Goal: Task Accomplishment & Management: Manage account settings

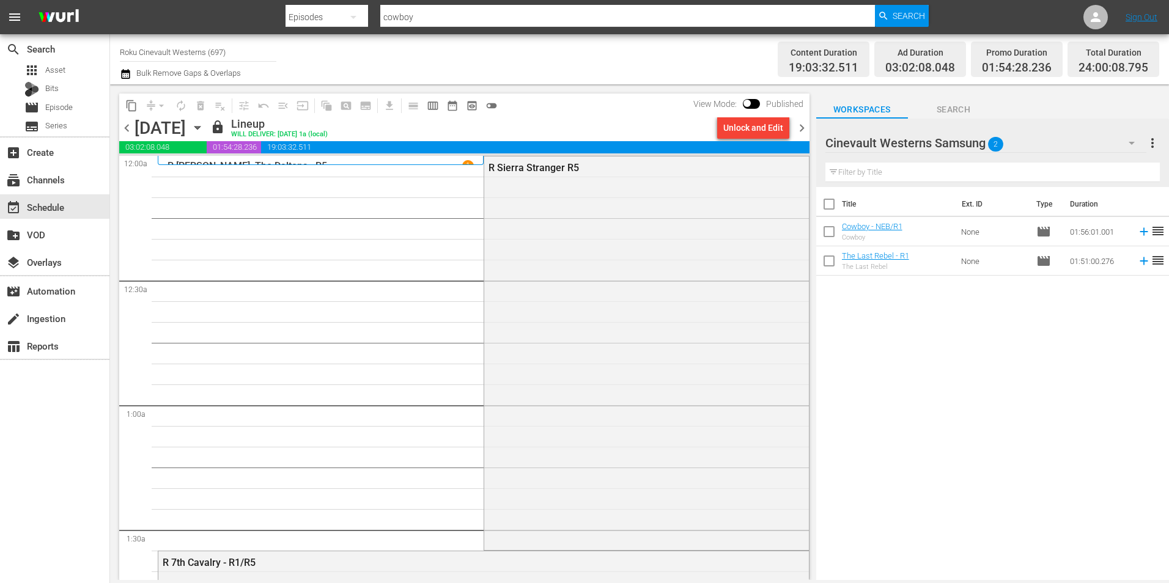
scroll to position [3363, 0]
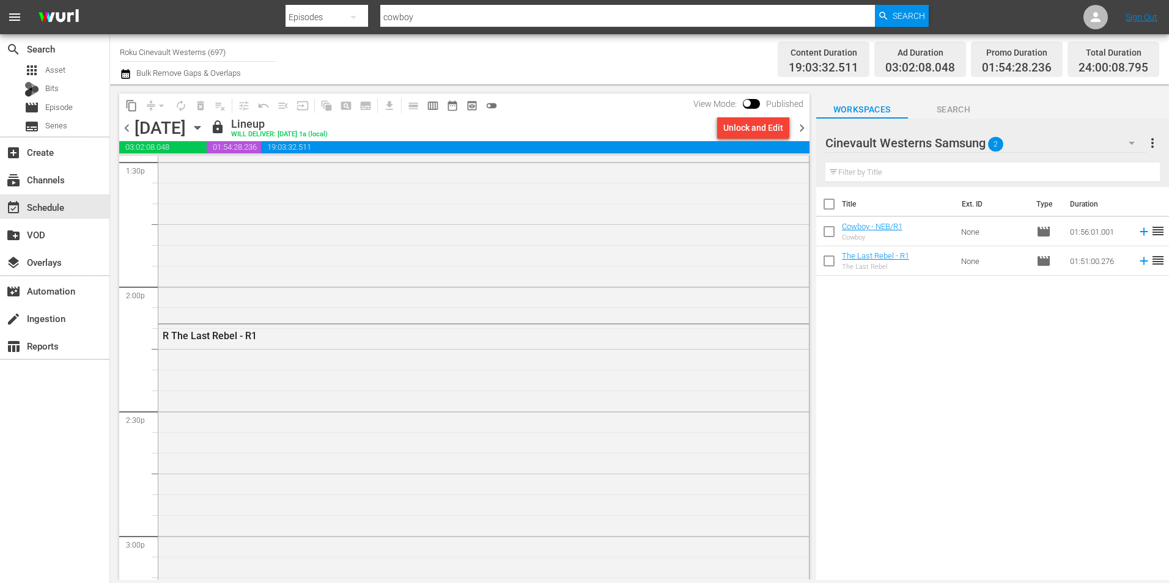
click at [804, 120] on span "chevron_right" at bounding box center [801, 127] width 15 height 15
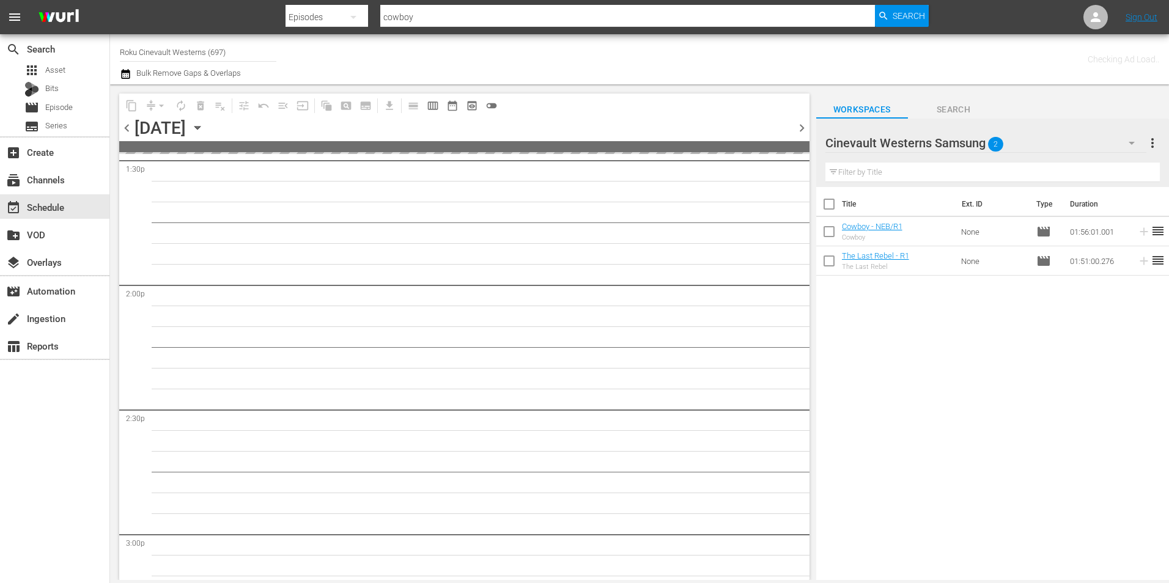
scroll to position [3383, 0]
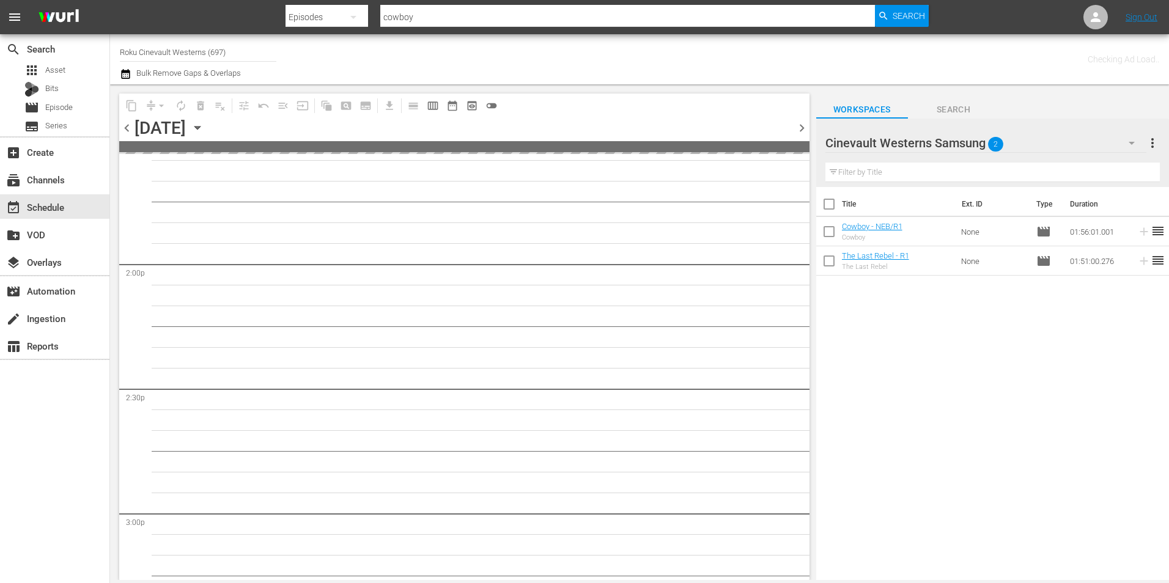
click at [804, 120] on span "chevron_right" at bounding box center [801, 127] width 15 height 15
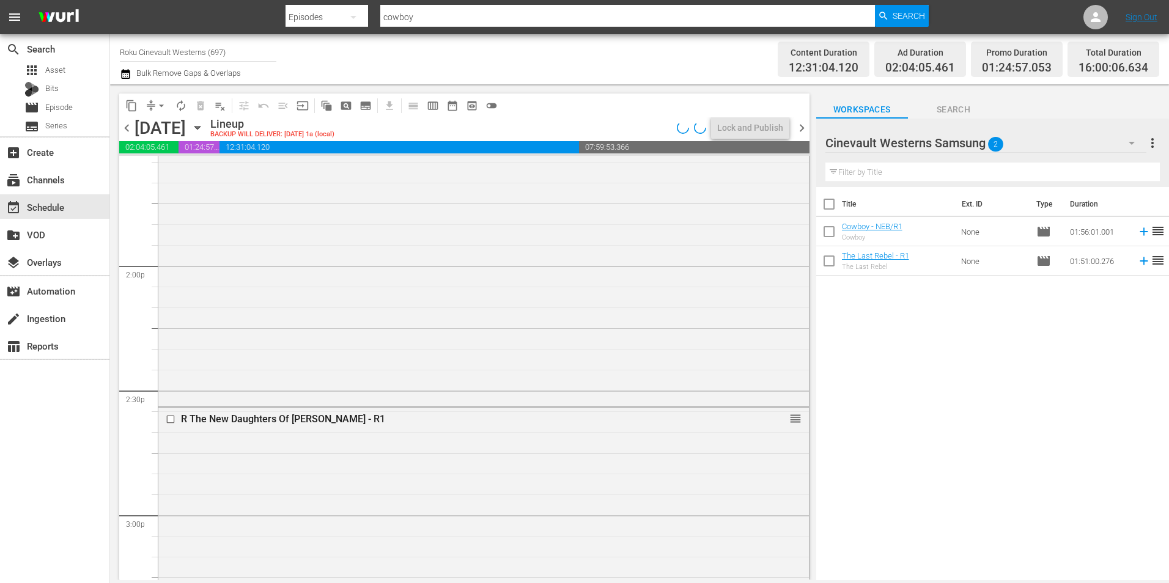
scroll to position [3342, 0]
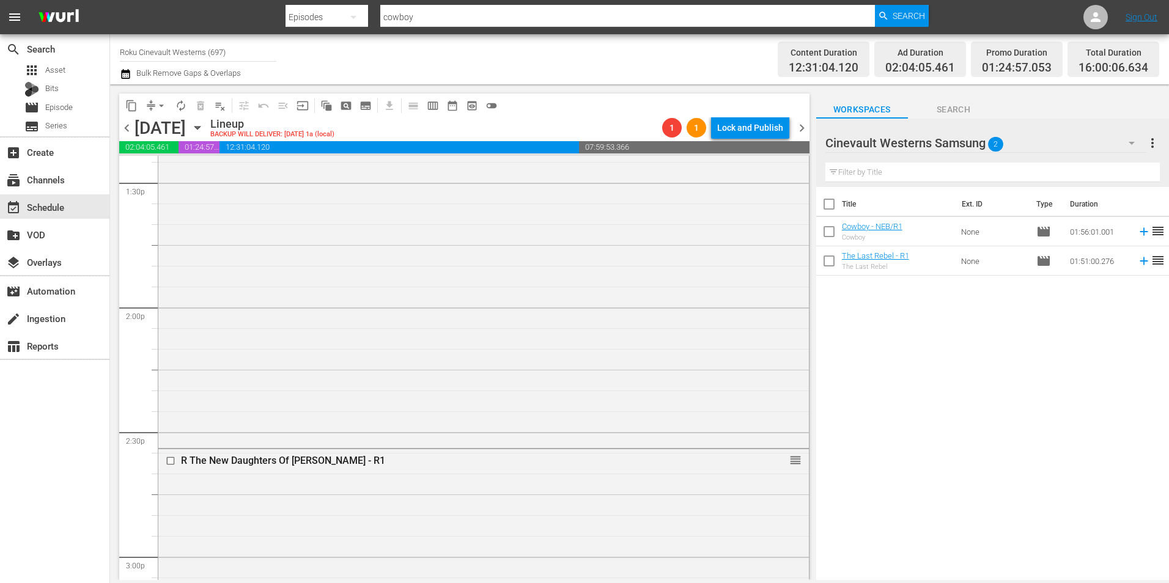
click at [794, 128] on span "chevron_right" at bounding box center [801, 127] width 15 height 15
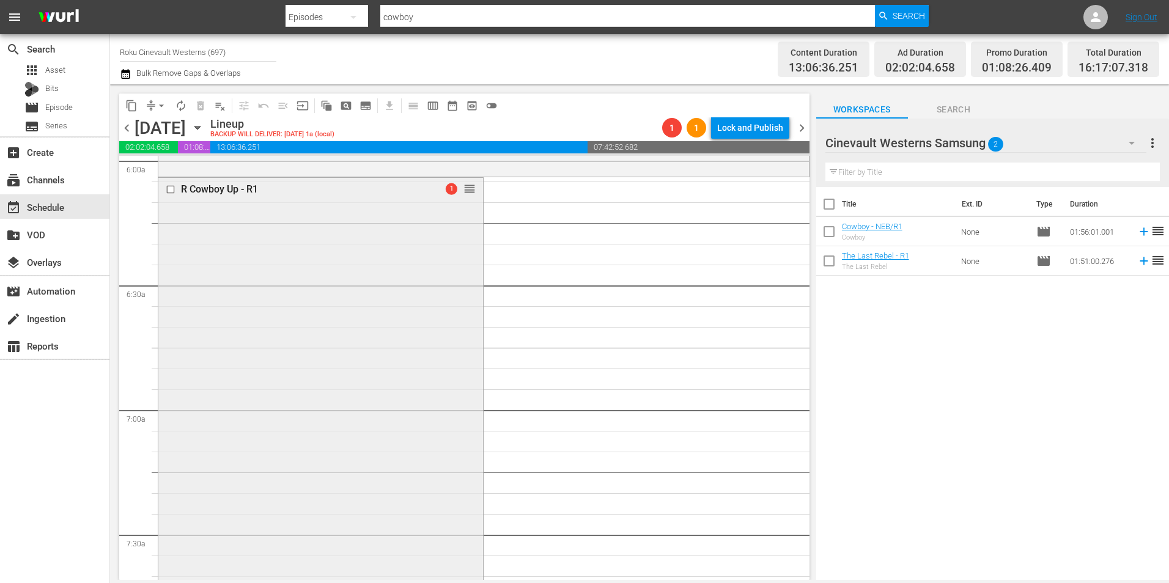
scroll to position [1426, 0]
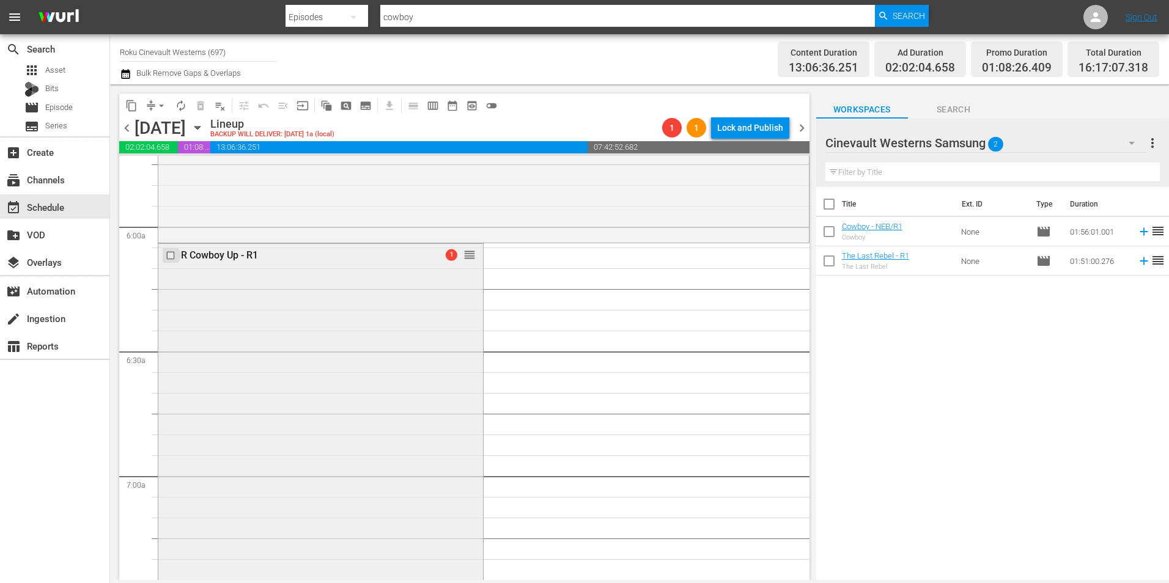
click at [174, 257] on input "checkbox" at bounding box center [172, 256] width 13 height 10
click at [194, 108] on span "delete_forever_outlined" at bounding box center [200, 106] width 12 height 12
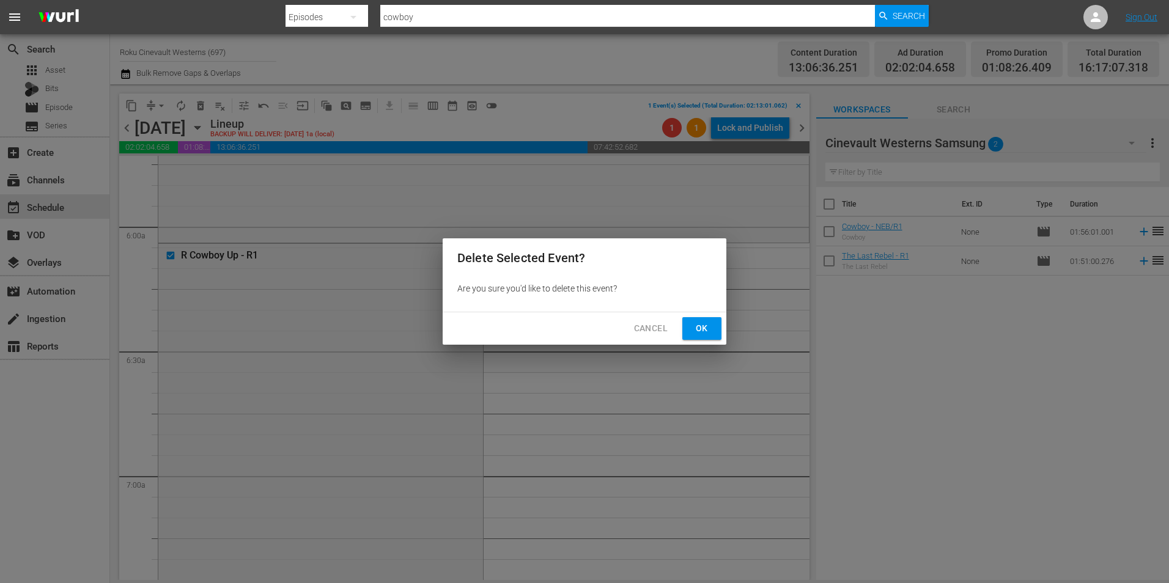
click at [707, 324] on span "Ok" at bounding box center [702, 328] width 20 height 15
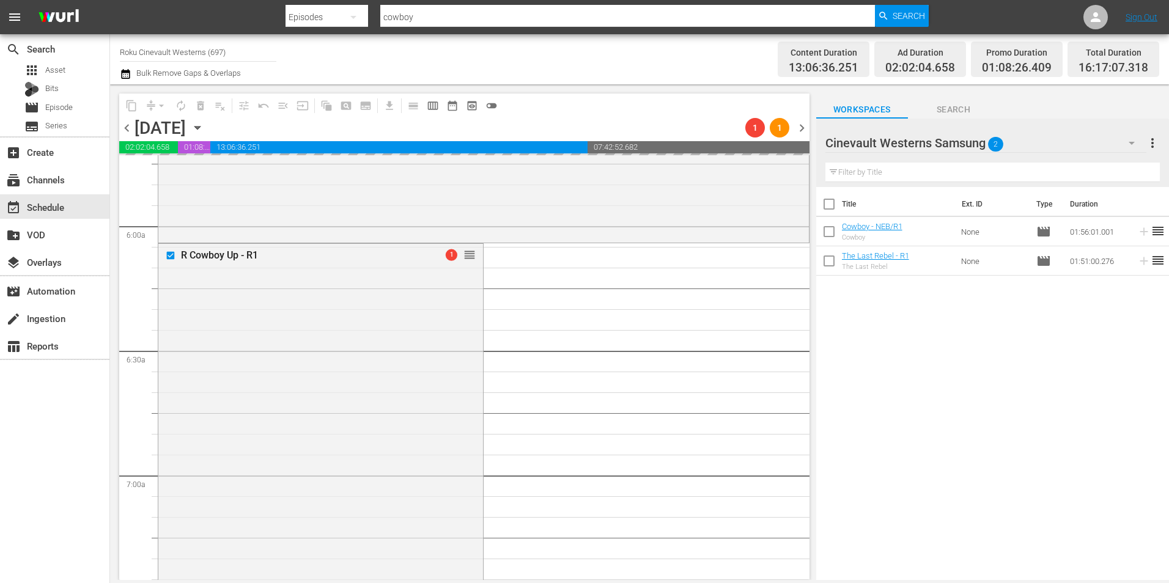
click at [1126, 153] on hr at bounding box center [986, 152] width 321 height 1
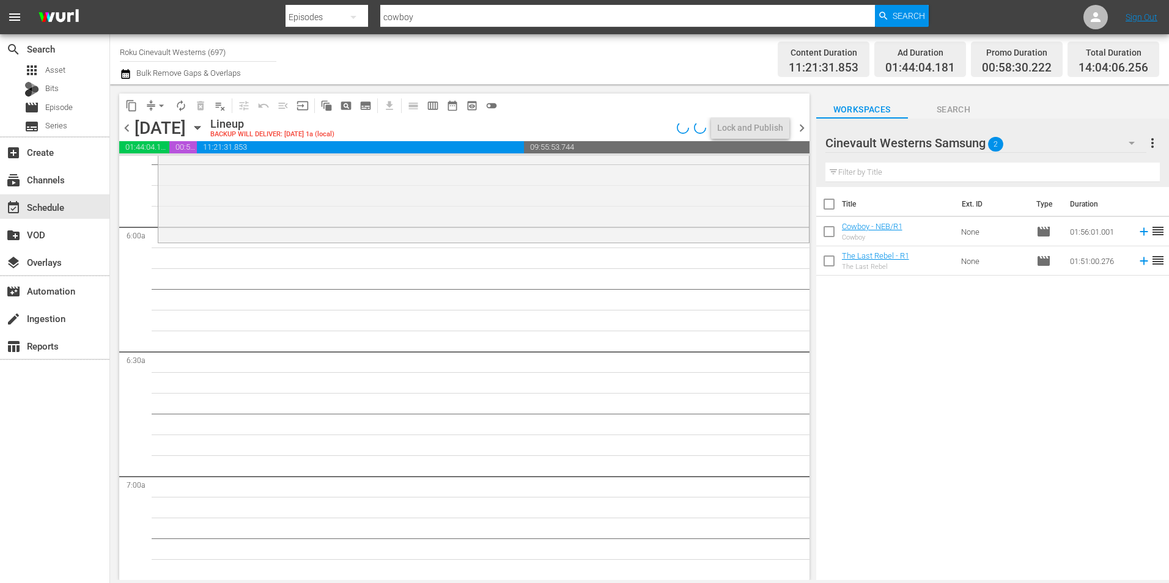
click at [1136, 144] on icon "button" at bounding box center [1132, 143] width 15 height 15
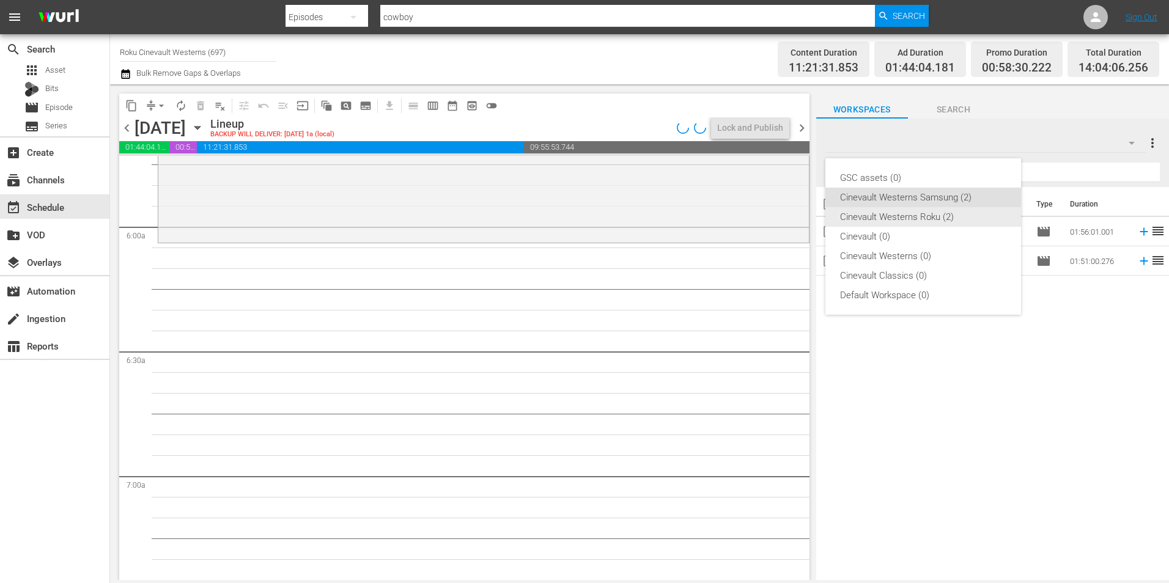
click at [930, 220] on div "Cinevault Westerns Roku (2)" at bounding box center [923, 217] width 166 height 20
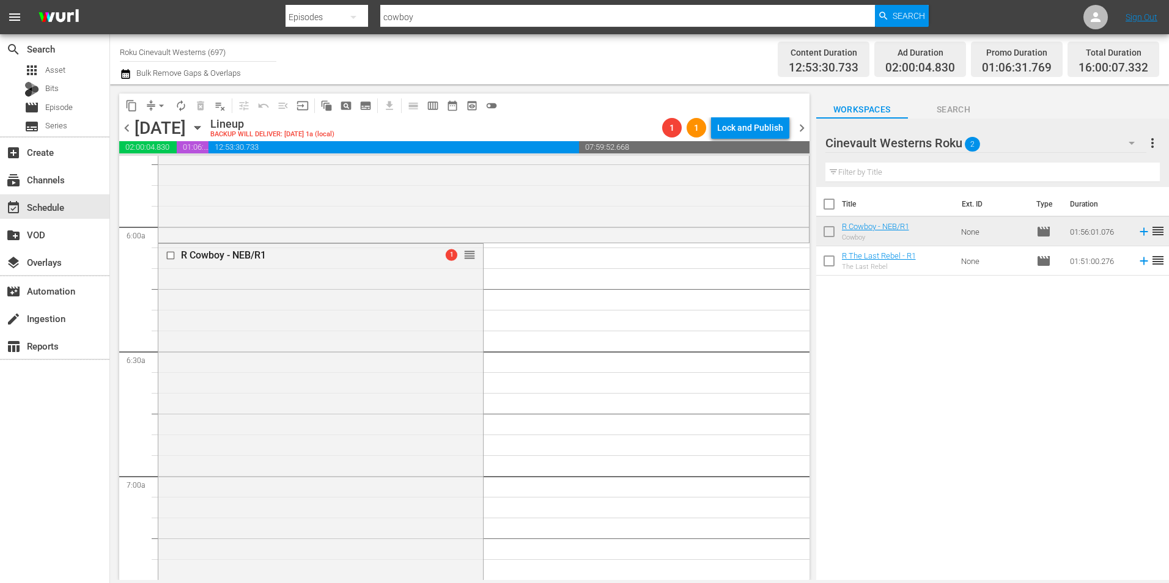
click at [805, 133] on span "chevron_right" at bounding box center [801, 127] width 15 height 15
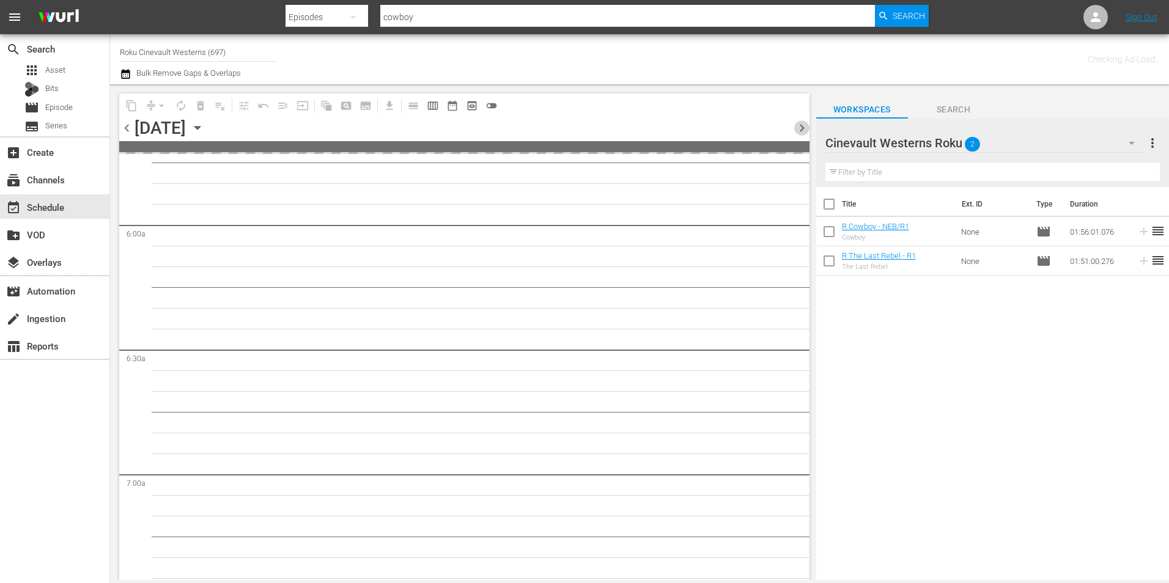
click at [805, 133] on span "chevron_right" at bounding box center [801, 127] width 15 height 15
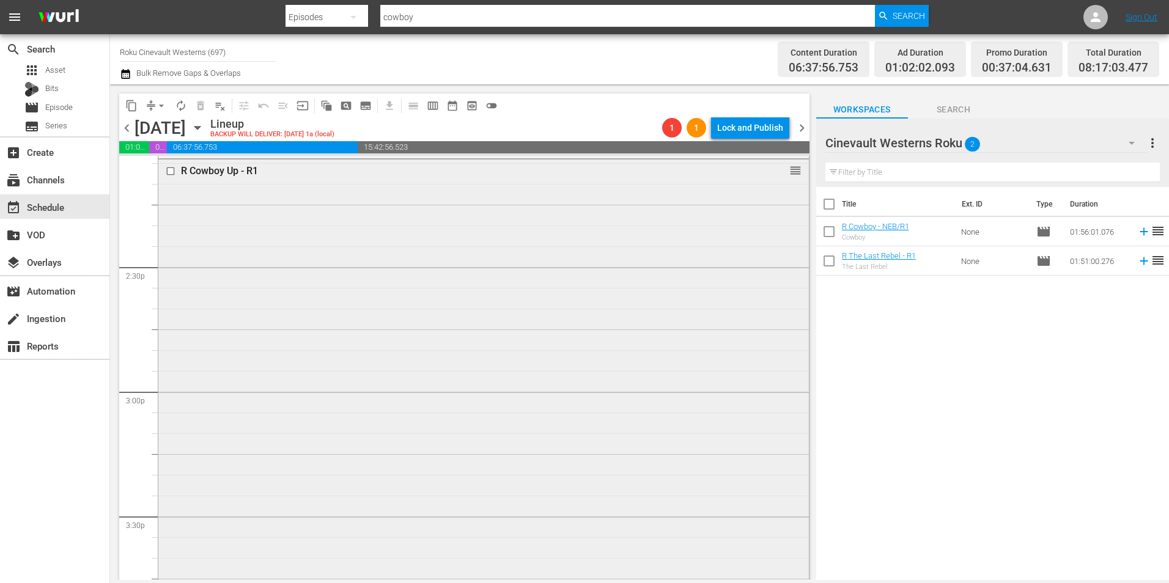
scroll to position [3385, 0]
click at [170, 293] on input "checkbox" at bounding box center [172, 293] width 13 height 10
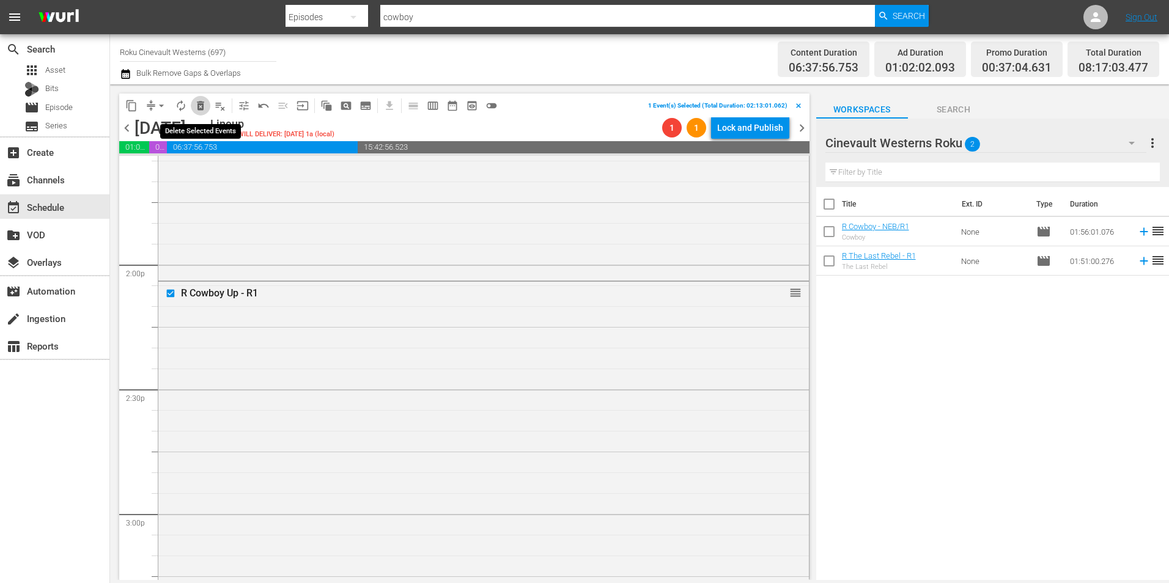
click at [200, 102] on span "delete_forever_outlined" at bounding box center [200, 106] width 12 height 12
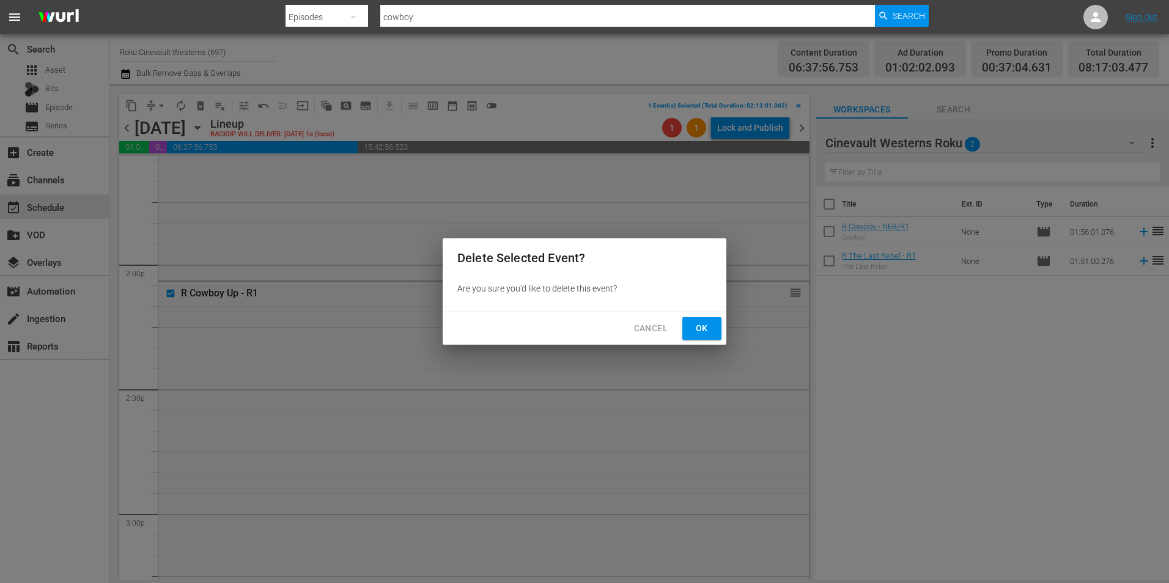
click at [717, 329] on button "Ok" at bounding box center [702, 328] width 39 height 23
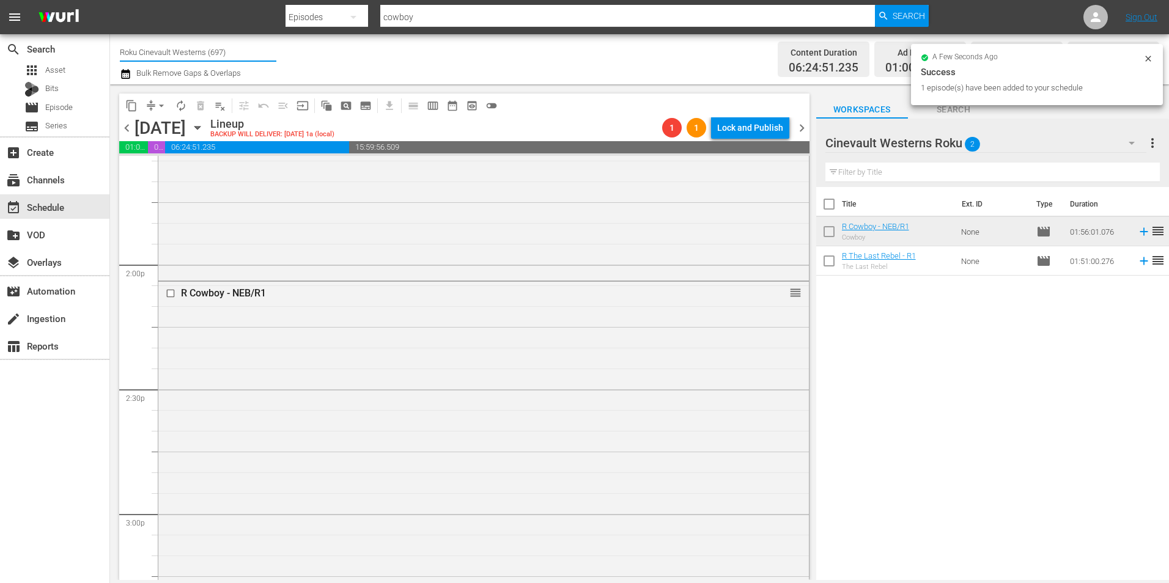
click at [165, 51] on input "Roku Cinevault Westerns (697)" at bounding box center [198, 51] width 157 height 29
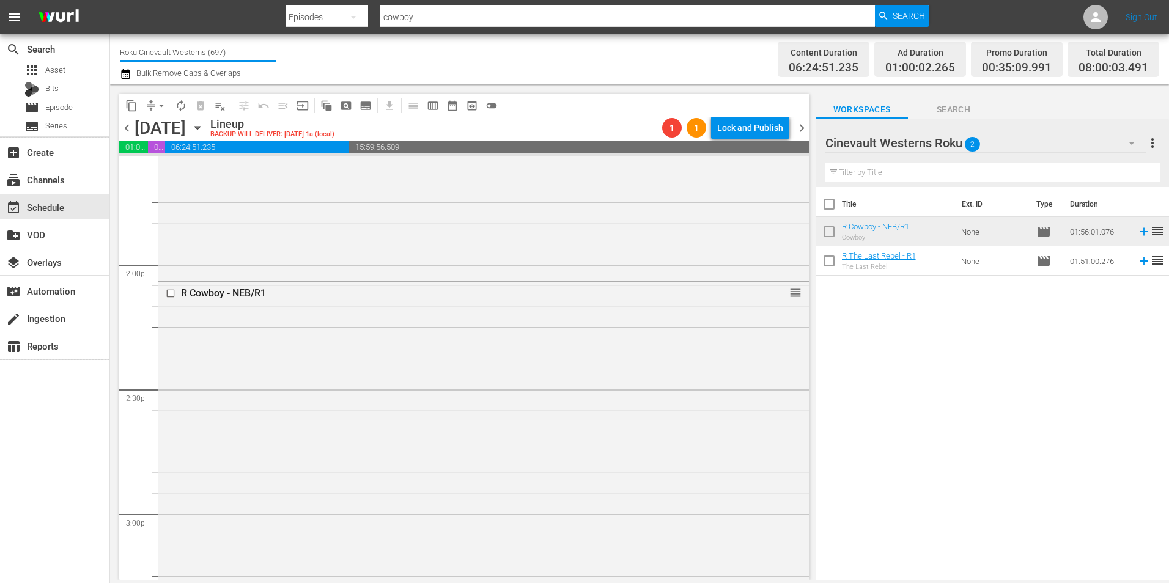
click at [165, 51] on input "Roku Cinevault Westerns (697)" at bounding box center [198, 51] width 157 height 29
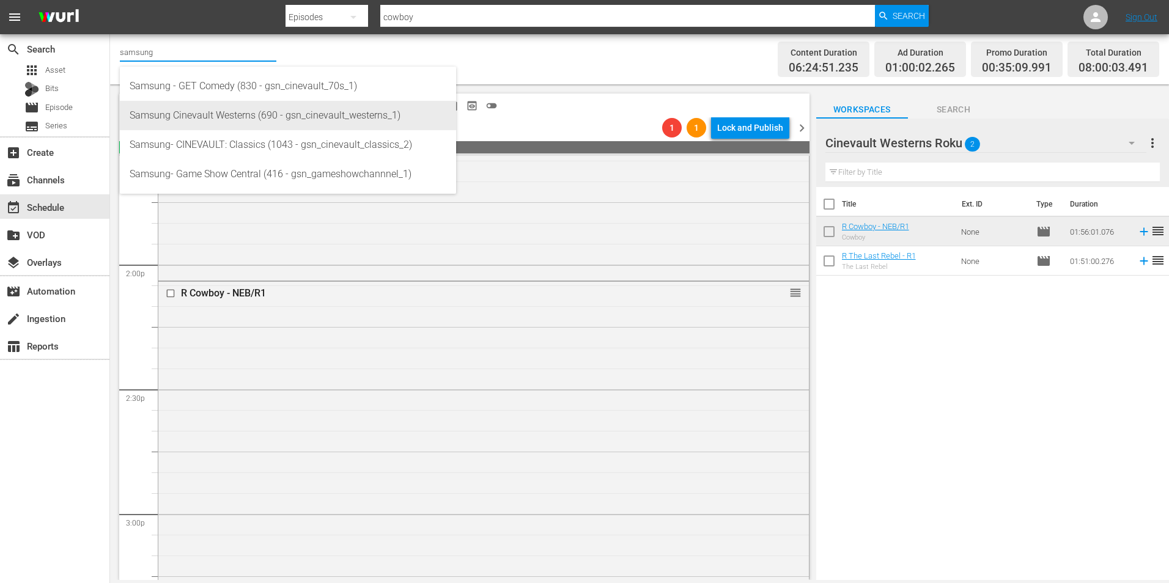
click at [220, 111] on div "Samsung Cinevault Westerns (690 - gsn_cinevault_westerns_1)" at bounding box center [288, 115] width 317 height 29
type input "Samsung Cinevault Westerns (690 - gsn_cinevault_westerns_1)"
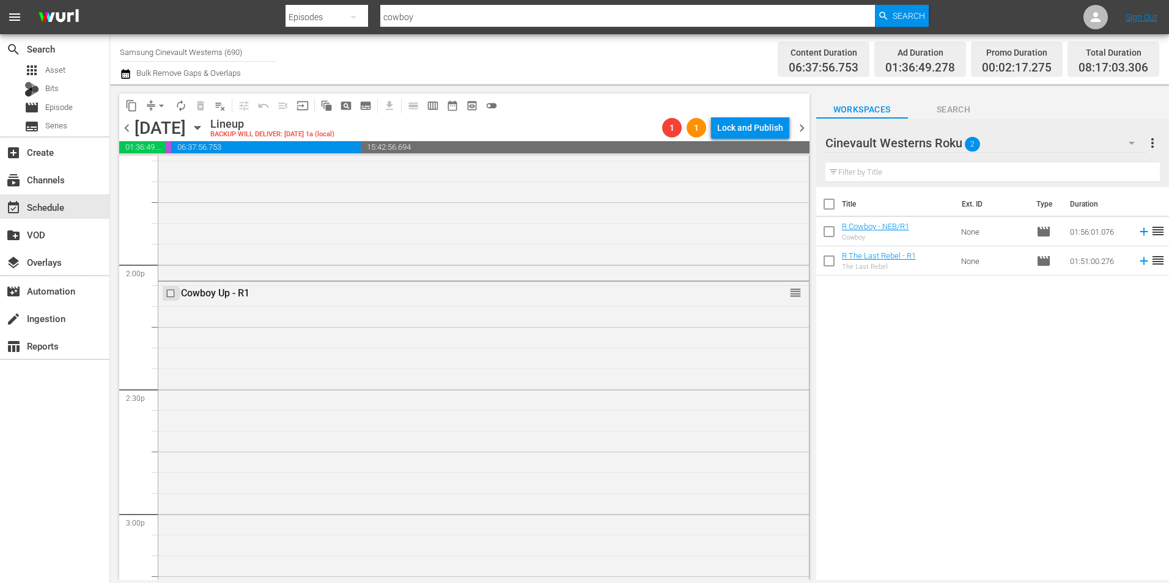
click at [169, 295] on input "checkbox" at bounding box center [172, 293] width 13 height 10
click at [197, 107] on span "delete_forever_outlined" at bounding box center [200, 106] width 12 height 12
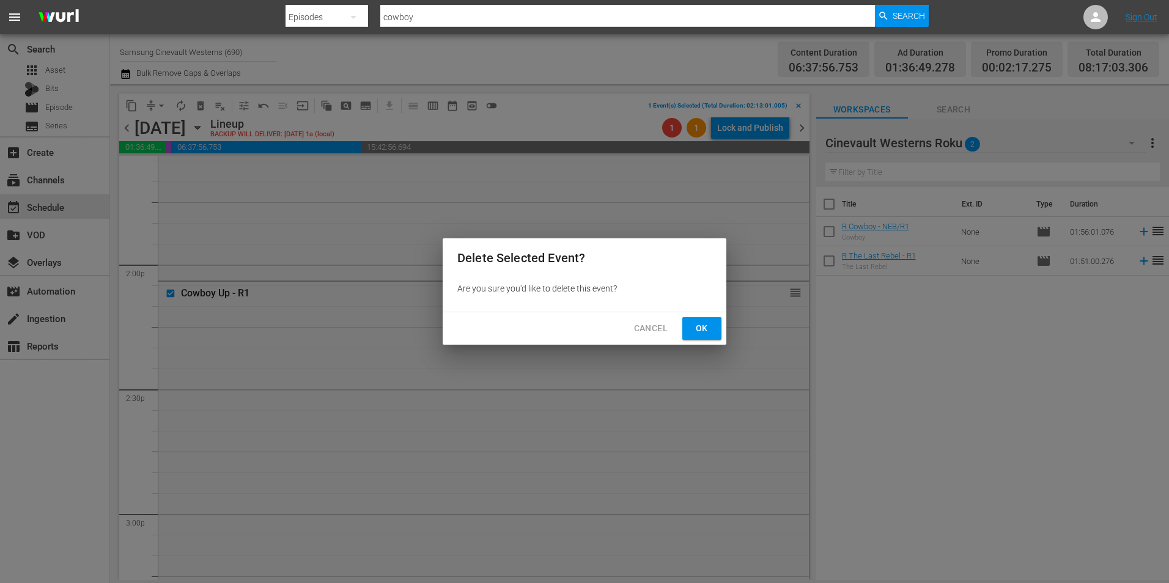
click at [710, 327] on span "Ok" at bounding box center [702, 328] width 20 height 15
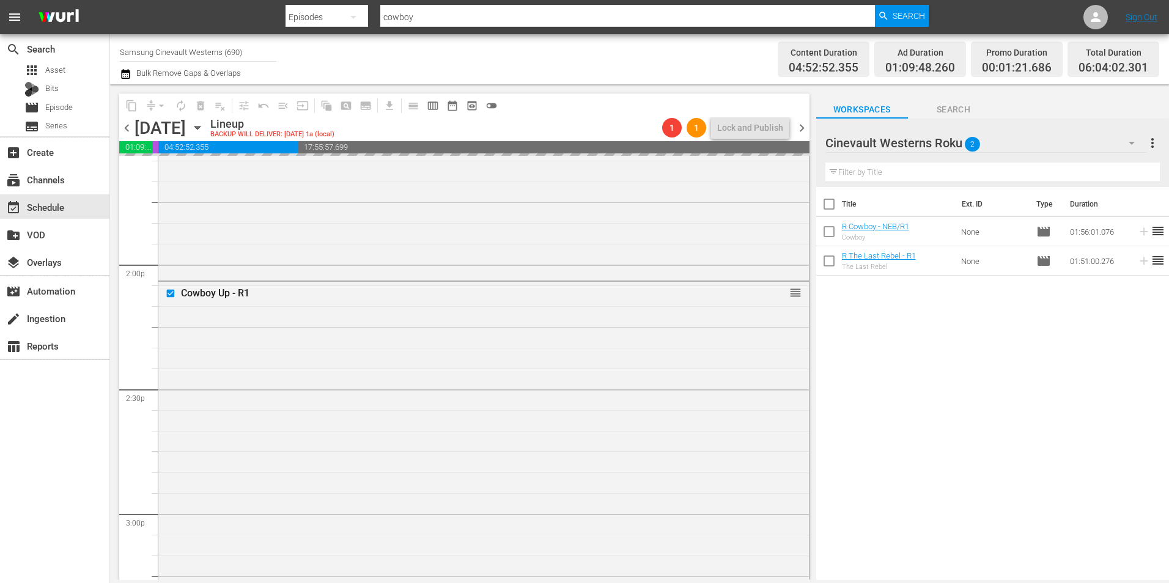
click at [1098, 139] on div "Cinevault Westerns Roku 2" at bounding box center [986, 143] width 321 height 34
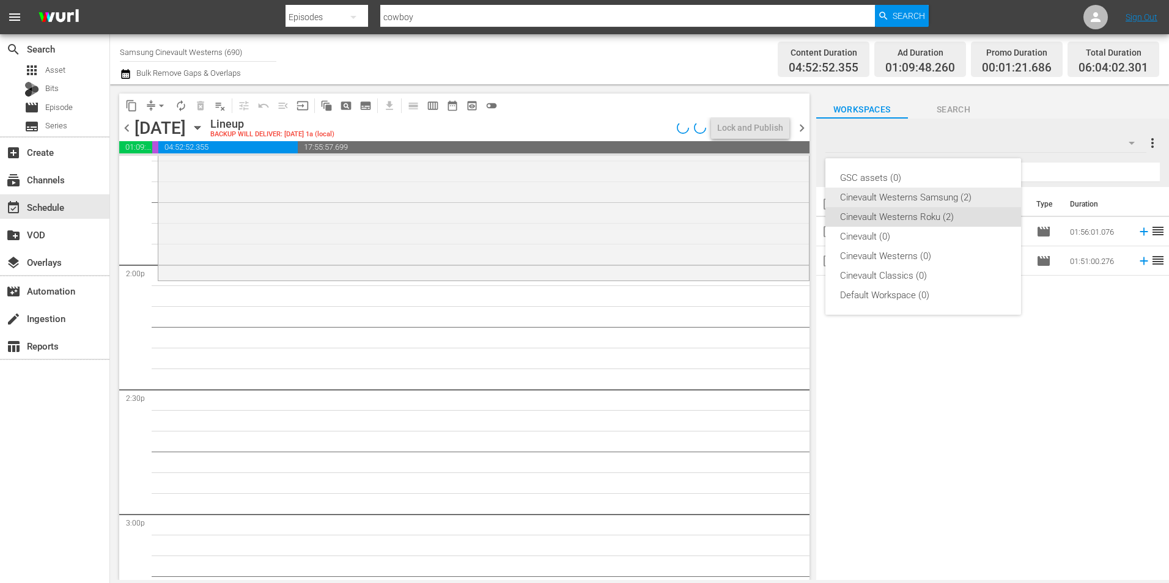
click at [949, 199] on div "Cinevault Westerns Samsung (2)" at bounding box center [923, 198] width 166 height 20
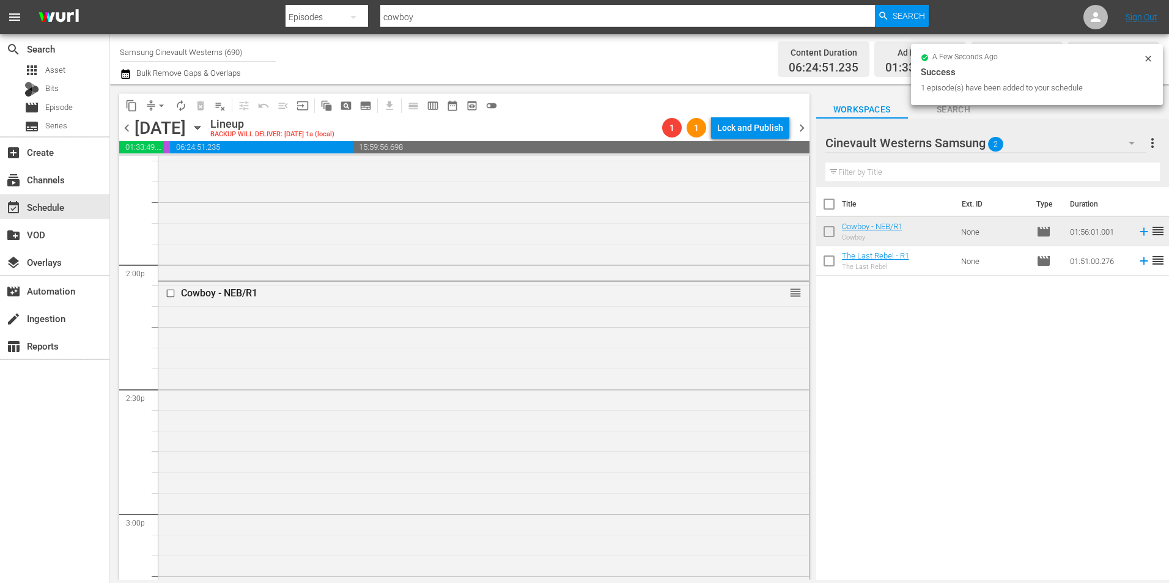
click at [128, 131] on span "chevron_left" at bounding box center [126, 127] width 15 height 15
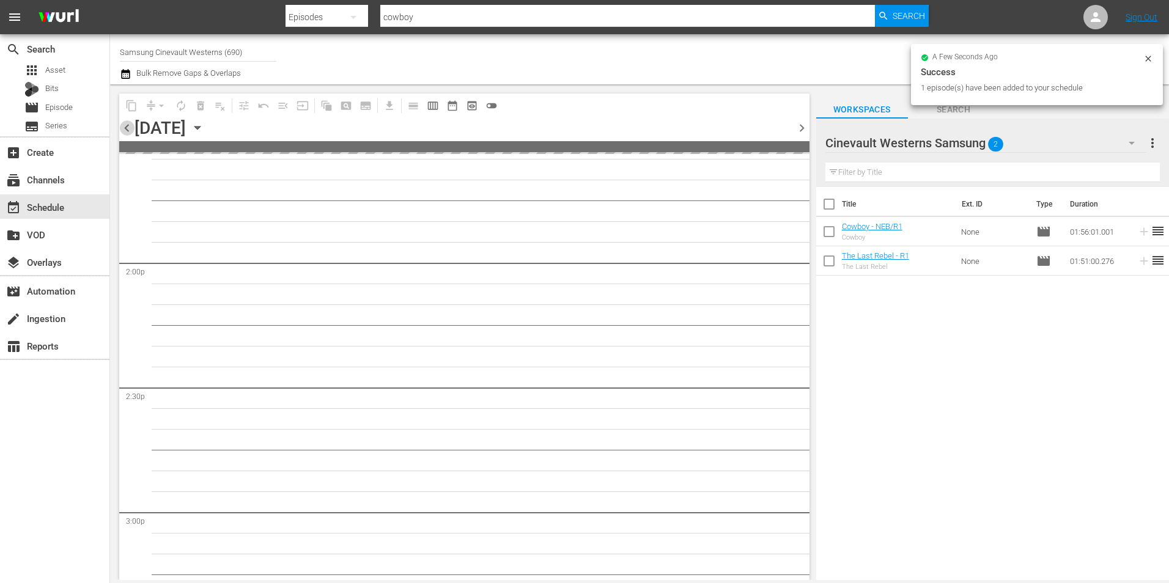
click at [128, 131] on span "chevron_left" at bounding box center [126, 127] width 15 height 15
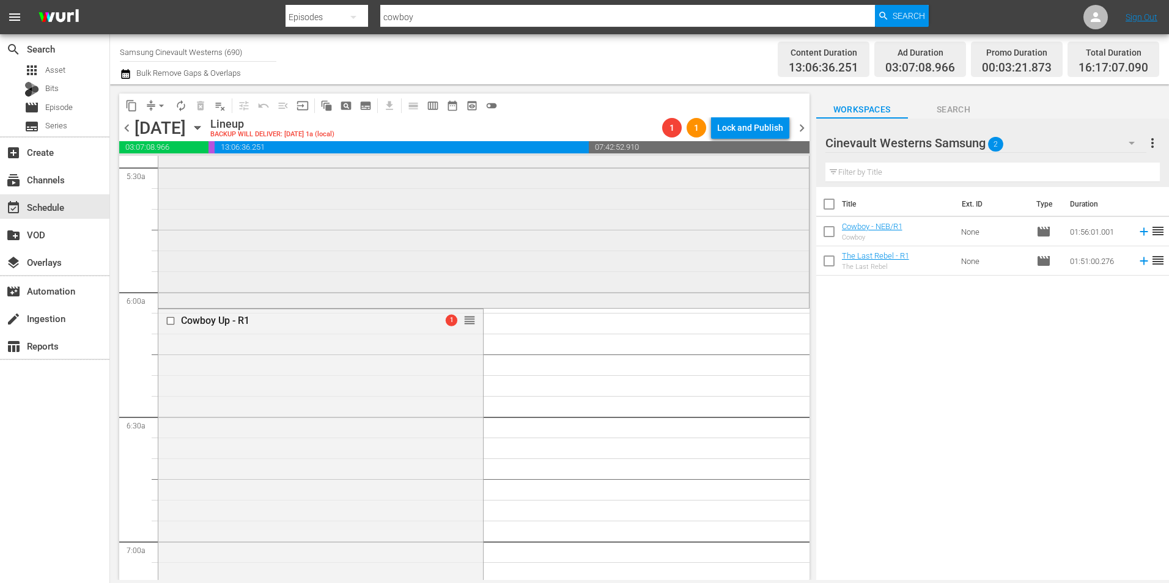
scroll to position [1306, 0]
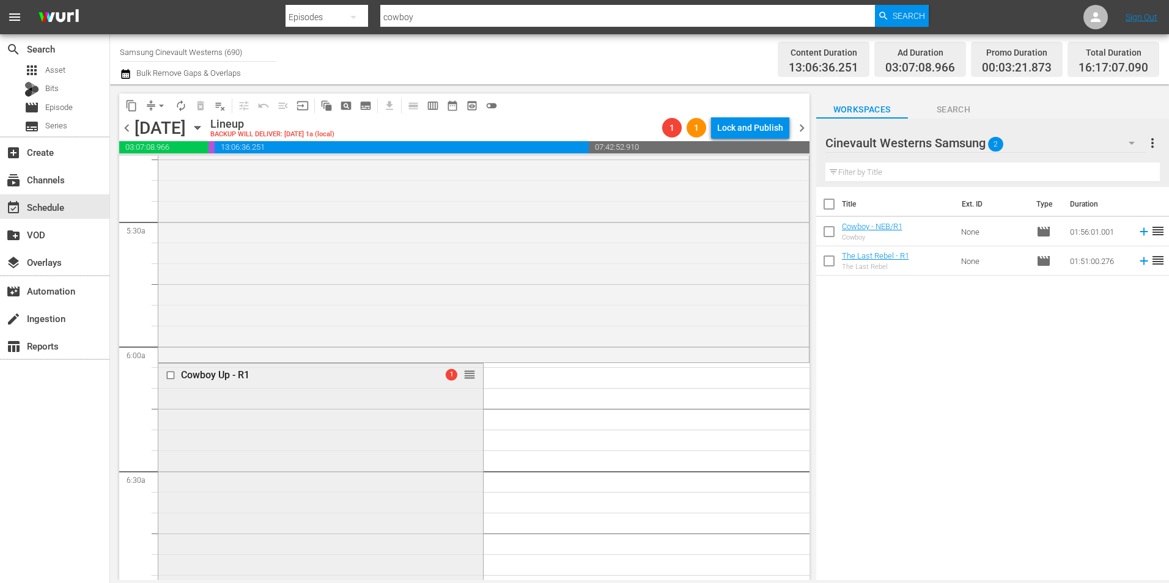
click at [168, 371] on input "checkbox" at bounding box center [172, 376] width 13 height 10
click at [200, 107] on span "delete_forever_outlined" at bounding box center [200, 106] width 12 height 12
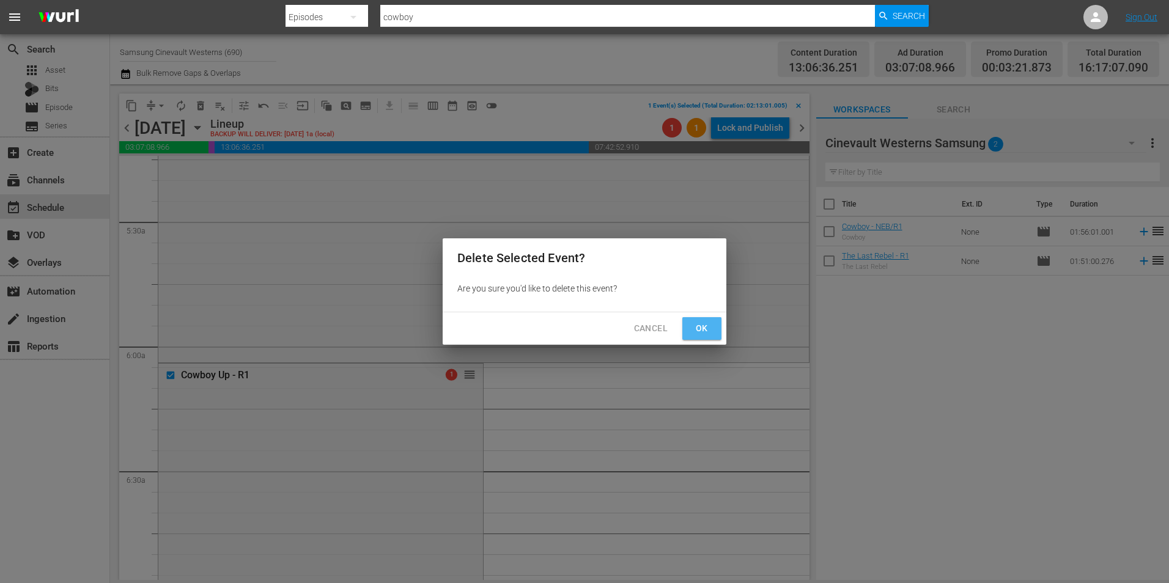
click at [705, 325] on span "Ok" at bounding box center [702, 328] width 20 height 15
